Goal: Task Accomplishment & Management: Manage account settings

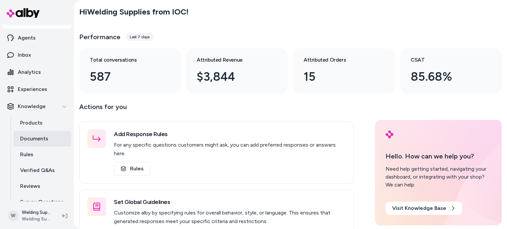
scroll to position [38, 0]
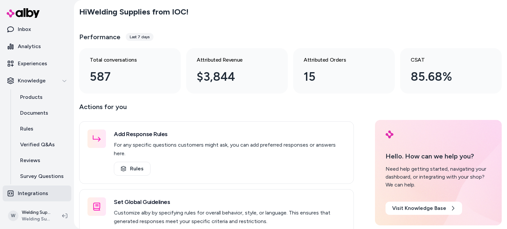
click at [36, 188] on link "Integrations" at bounding box center [37, 194] width 69 height 16
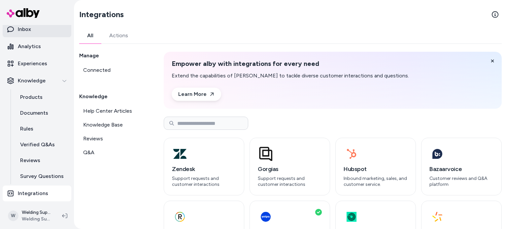
click at [31, 32] on link "Inbox" at bounding box center [37, 29] width 69 height 16
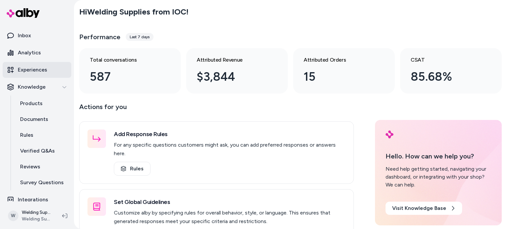
scroll to position [33, 0]
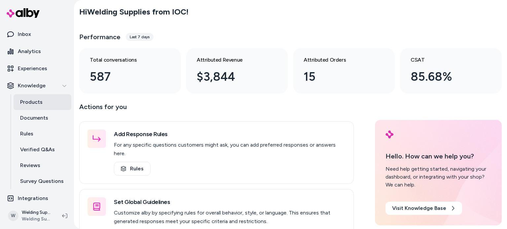
click at [27, 99] on p "Products" at bounding box center [31, 102] width 22 height 8
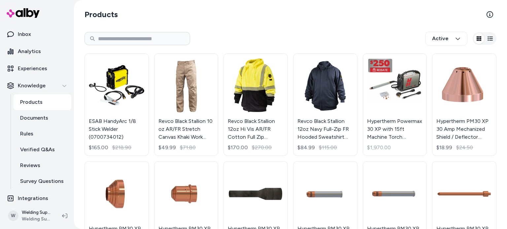
scroll to position [38, 0]
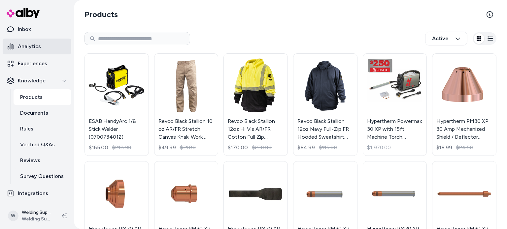
click at [17, 46] on link "Analytics" at bounding box center [37, 47] width 69 height 16
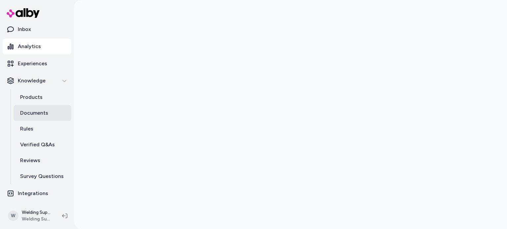
click at [38, 113] on p "Documents" at bounding box center [34, 113] width 28 height 8
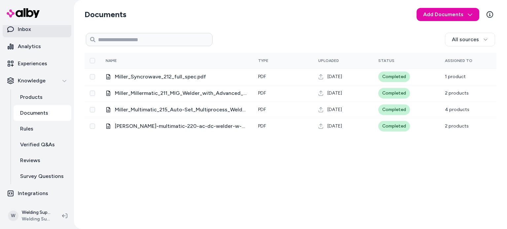
click at [18, 30] on p "Inbox" at bounding box center [24, 29] width 13 height 8
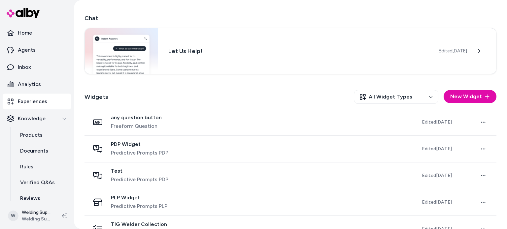
scroll to position [131, 0]
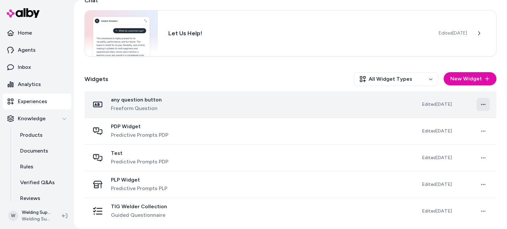
click at [477, 103] on html "Home Agents Inbox Analytics Experiences Knowledge Products Documents Rules Veri…" at bounding box center [253, 114] width 507 height 229
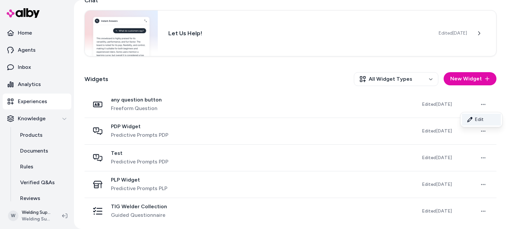
click at [481, 118] on link "Edit" at bounding box center [481, 120] width 39 height 12
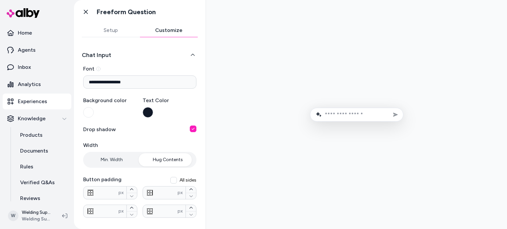
click at [180, 33] on button "Customize" at bounding box center [169, 30] width 58 height 13
click at [93, 10] on div "Go back Freeform Question" at bounding box center [117, 11] width 77 height 13
click at [91, 10] on link "Go back" at bounding box center [85, 11] width 13 height 13
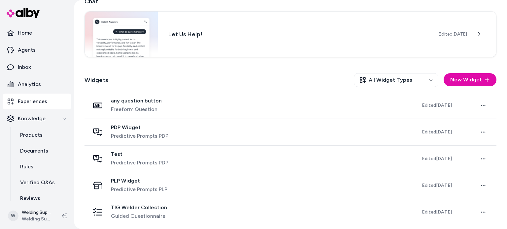
scroll to position [131, 0]
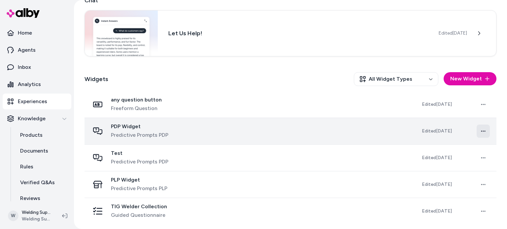
click at [478, 130] on html "Home Agents Inbox Analytics Experiences Knowledge Products Documents Rules Veri…" at bounding box center [253, 114] width 507 height 229
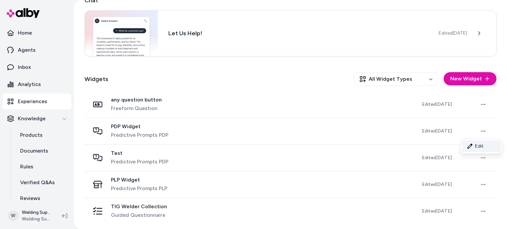
click at [474, 143] on link "Edit" at bounding box center [481, 147] width 39 height 12
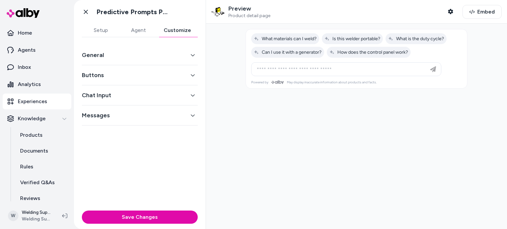
click at [184, 31] on button "Customize" at bounding box center [177, 30] width 41 height 13
click at [181, 91] on button "Chat Input" at bounding box center [140, 95] width 116 height 9
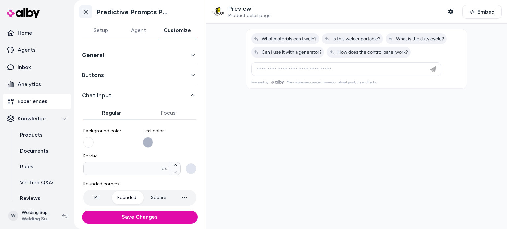
click at [84, 12] on icon at bounding box center [86, 12] width 7 height 7
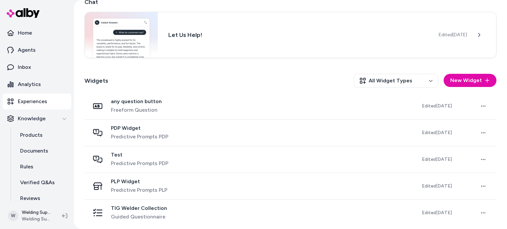
scroll to position [131, 0]
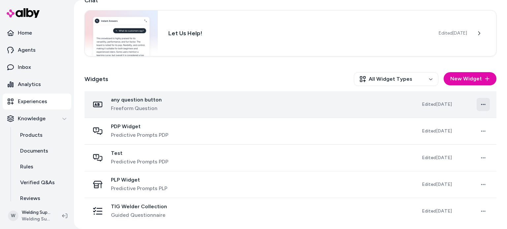
click at [478, 107] on html "Home Agents Inbox Analytics Experiences Knowledge Products Documents Rules Veri…" at bounding box center [253, 114] width 507 height 229
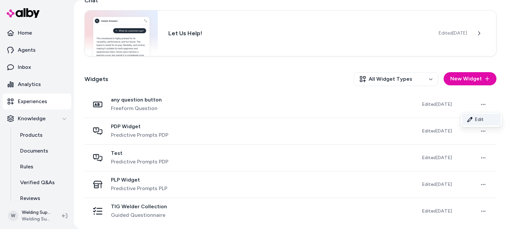
click at [477, 116] on link "Edit" at bounding box center [481, 120] width 39 height 12
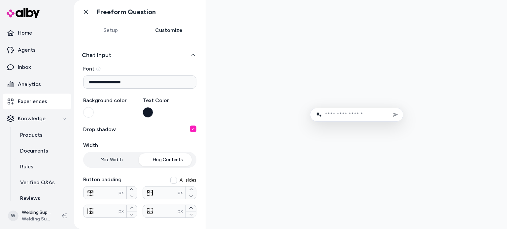
click at [167, 27] on button "Customize" at bounding box center [169, 30] width 58 height 13
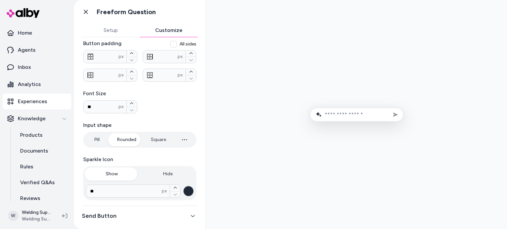
scroll to position [141, 0]
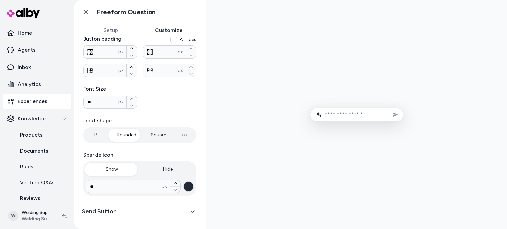
click at [178, 208] on button "Send Button" at bounding box center [140, 211] width 116 height 9
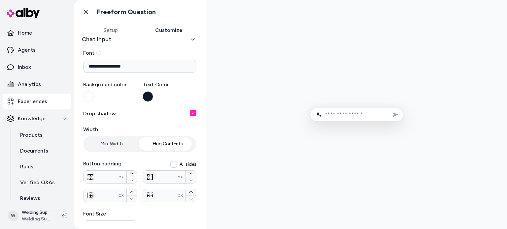
scroll to position [0, 0]
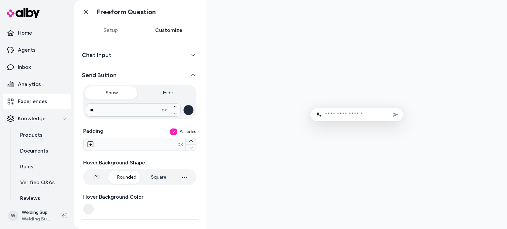
click at [134, 51] on button "Chat Input" at bounding box center [140, 55] width 116 height 9
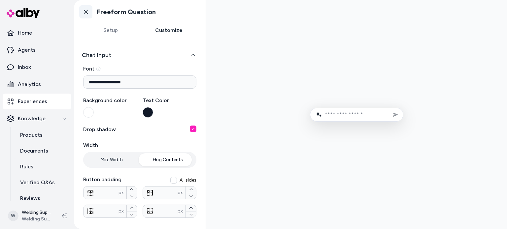
click at [89, 15] on link "Go back" at bounding box center [85, 11] width 13 height 13
